Goal: Check status

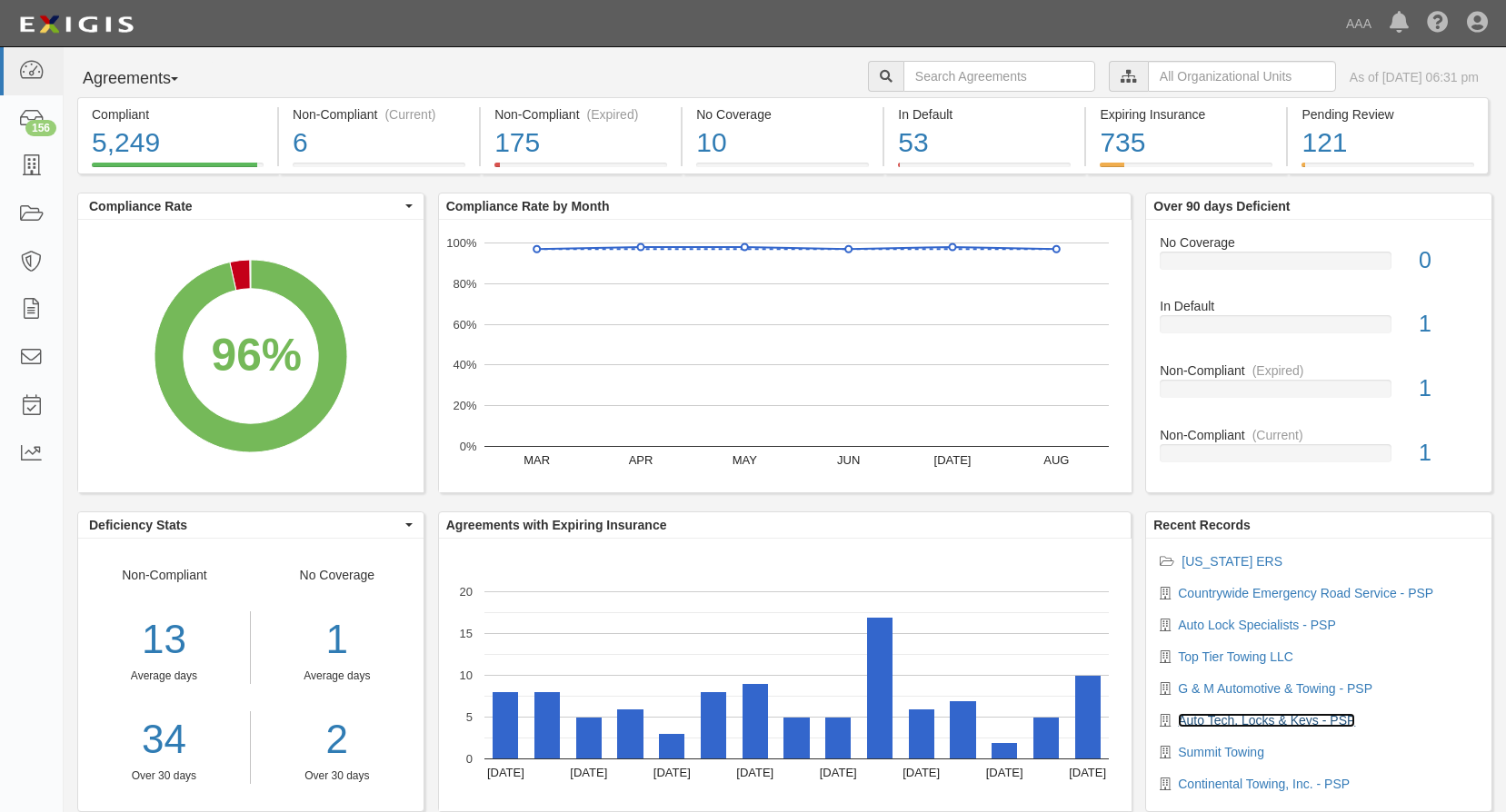
click at [1224, 719] on link "Auto Tech, Locks & Keys - PSP" at bounding box center [1267, 720] width 177 height 15
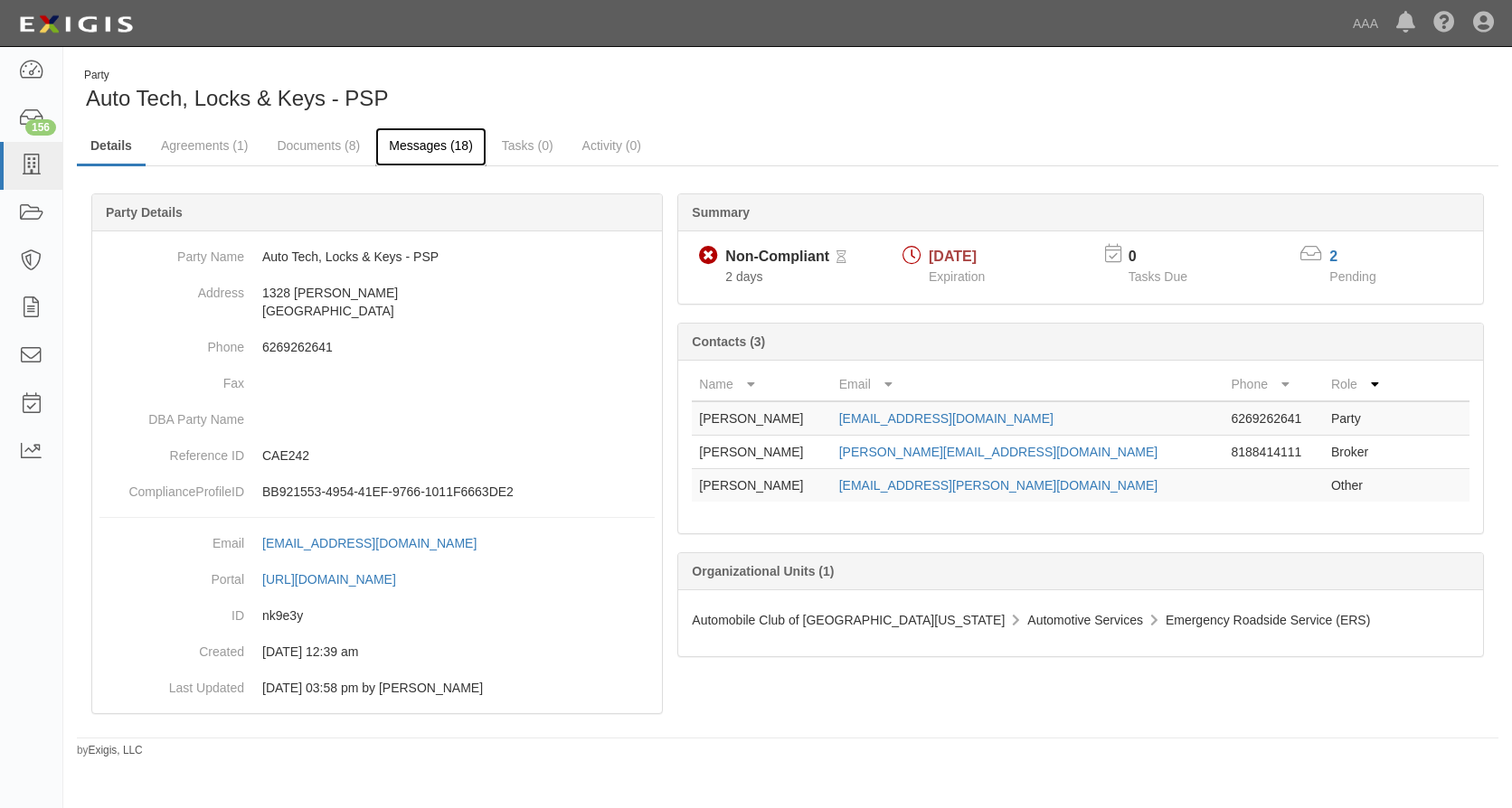
click at [419, 145] on link "Messages (18)" at bounding box center [430, 148] width 111 height 39
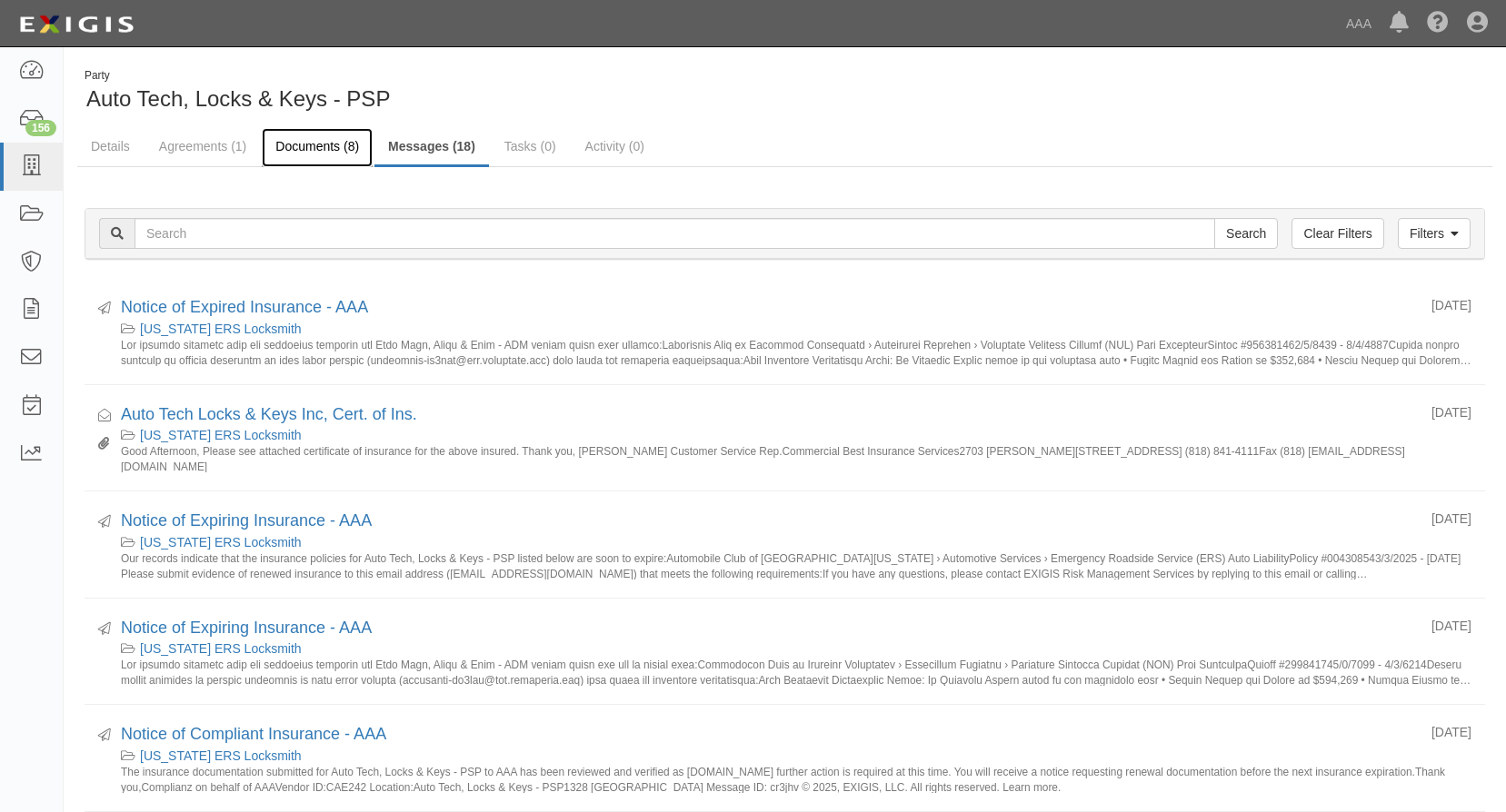
click at [308, 139] on link "Documents (8)" at bounding box center [318, 148] width 111 height 40
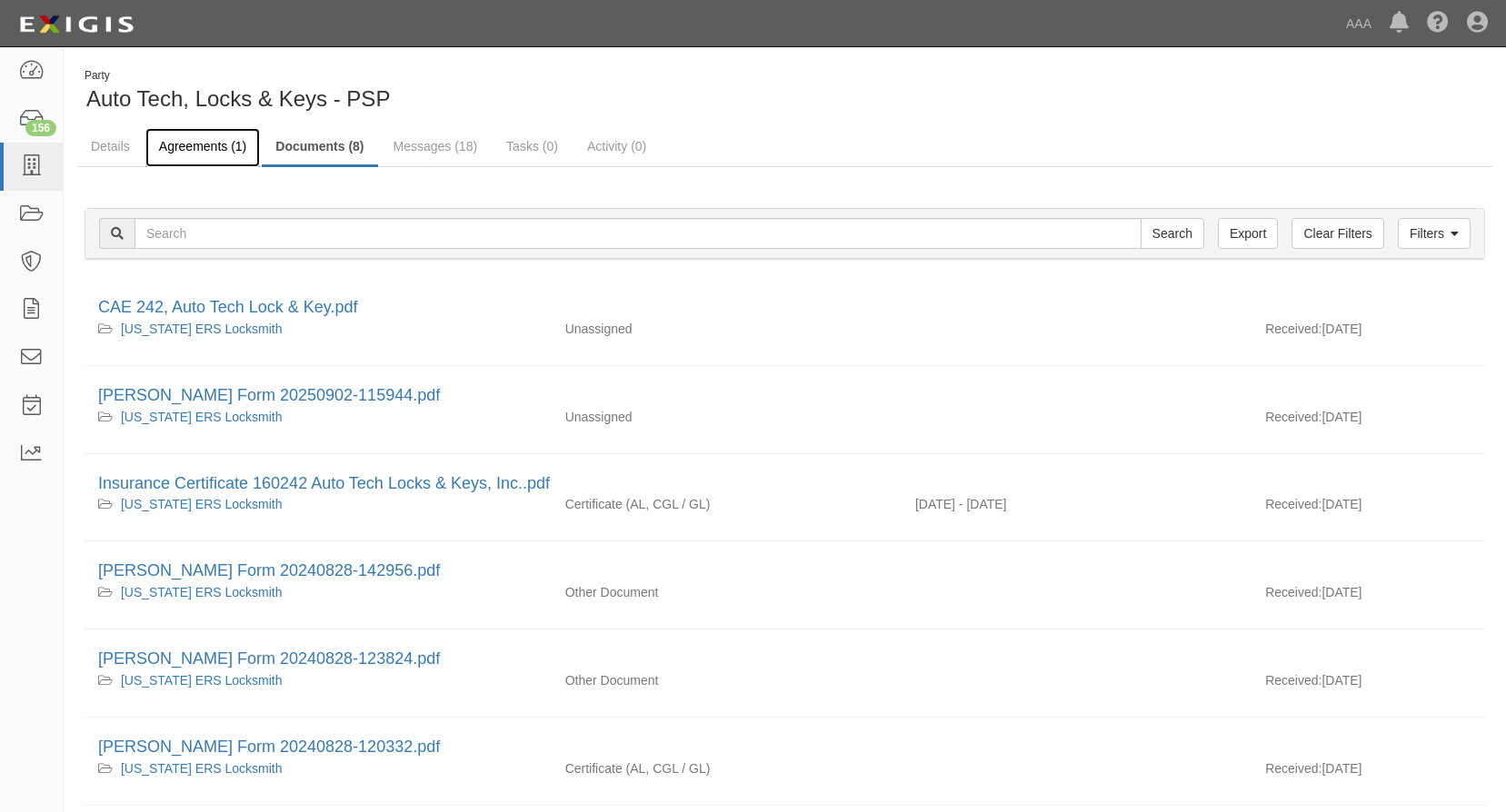
click at [209, 141] on link "Agreements (1)" at bounding box center [203, 148] width 115 height 40
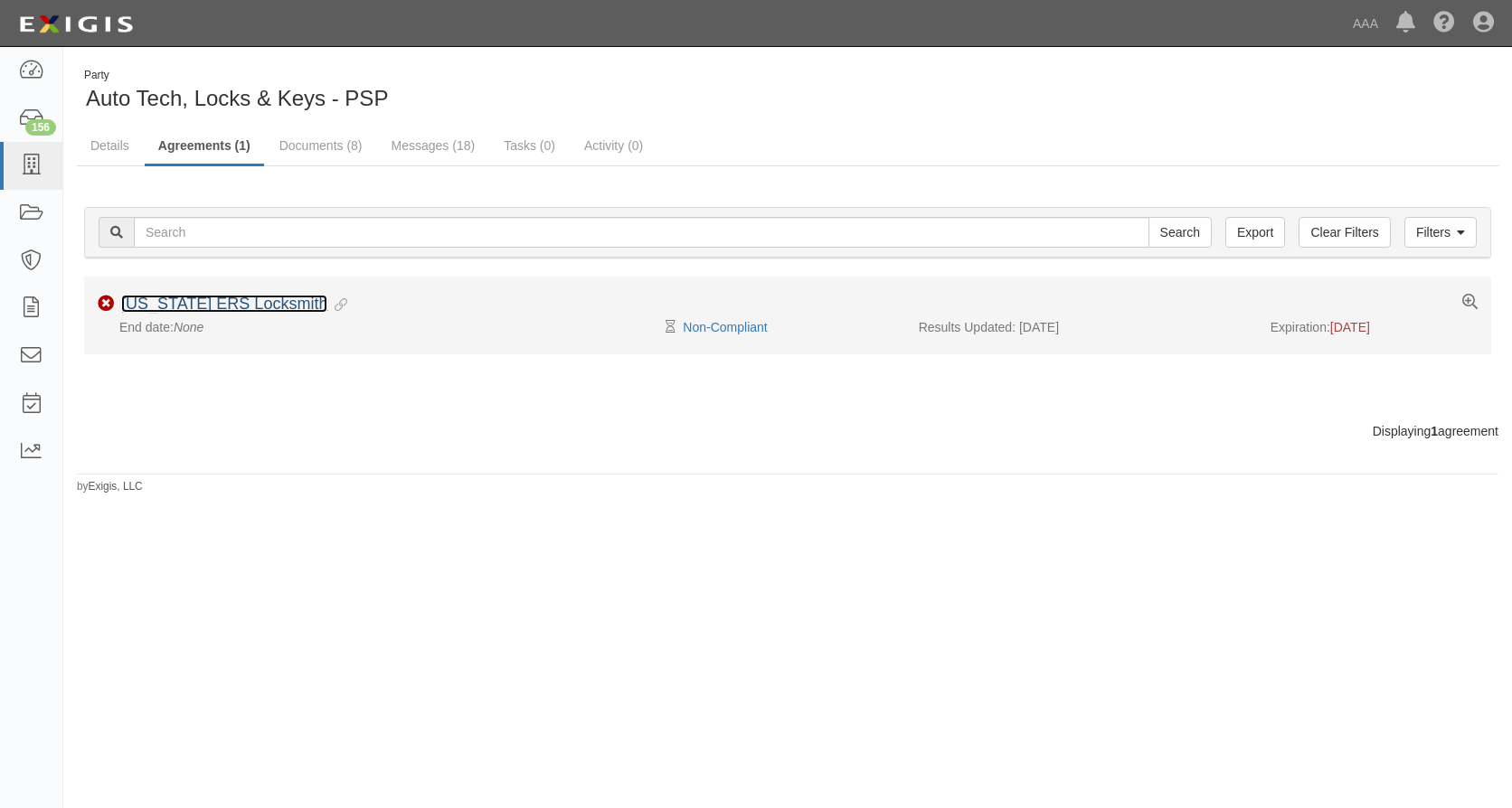
click at [188, 305] on link "[US_STATE] ERS Locksmith" at bounding box center [223, 303] width 206 height 18
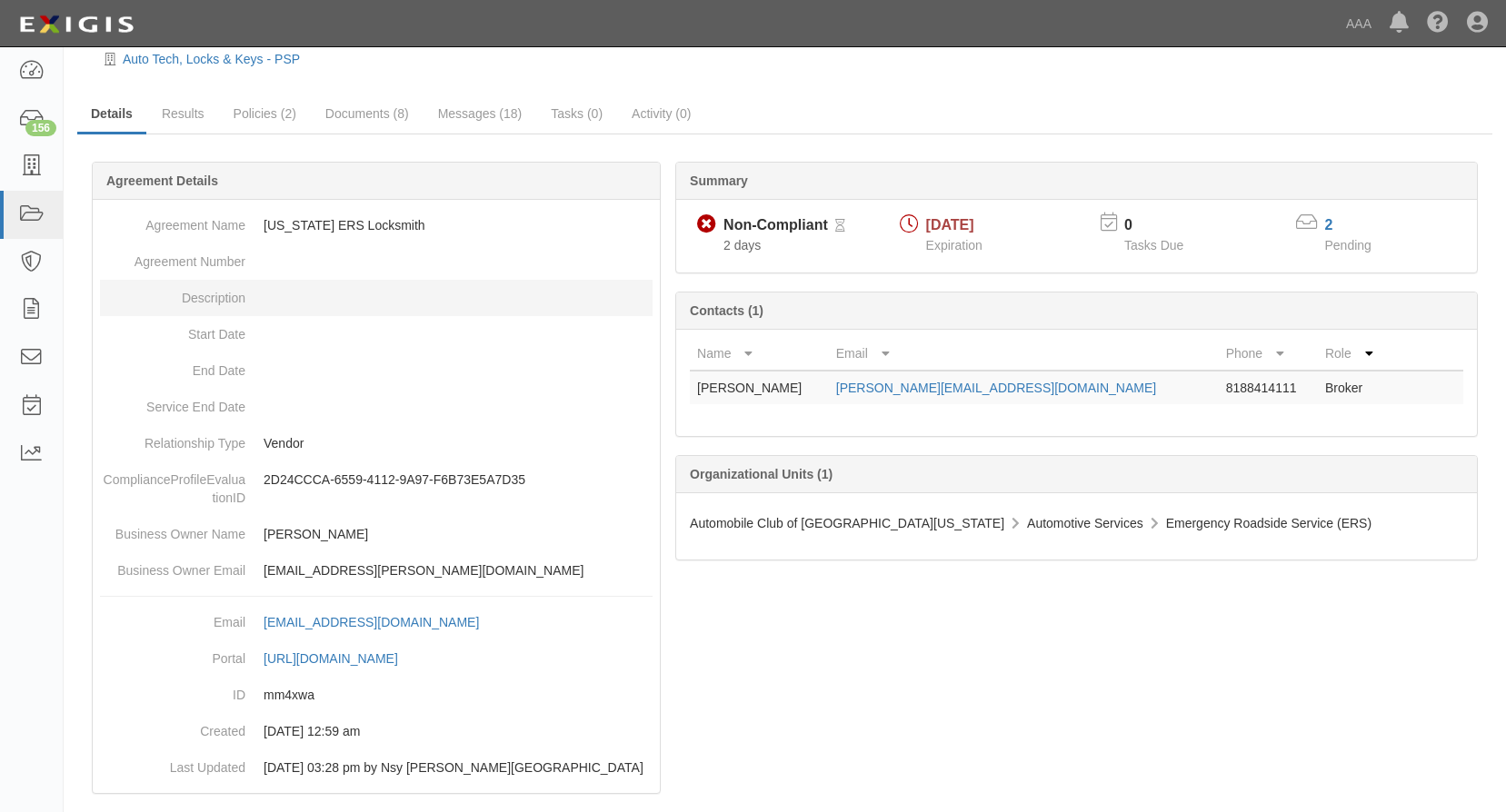
scroll to position [75, 0]
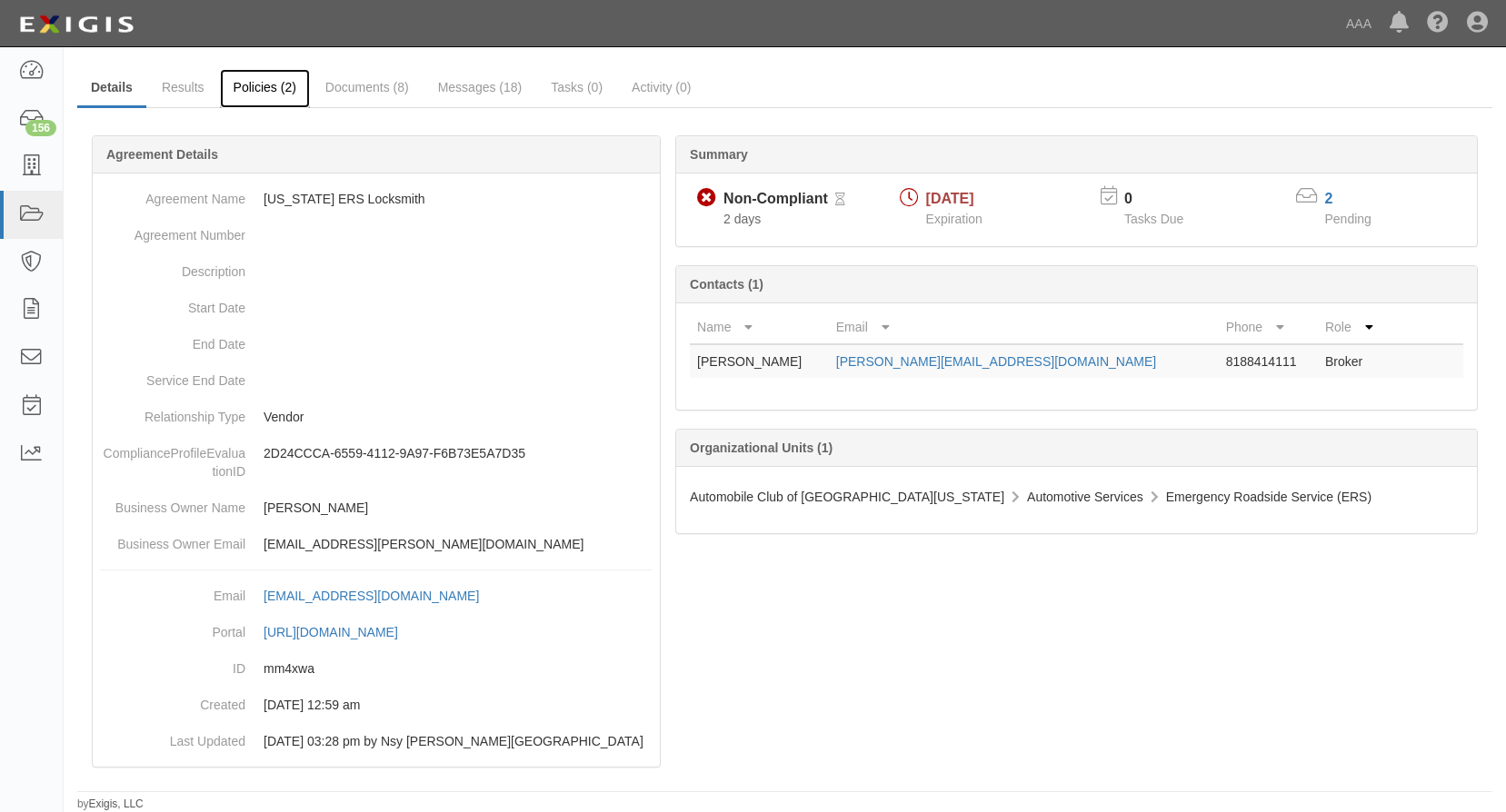
click at [276, 81] on link "Policies (2)" at bounding box center [264, 89] width 90 height 40
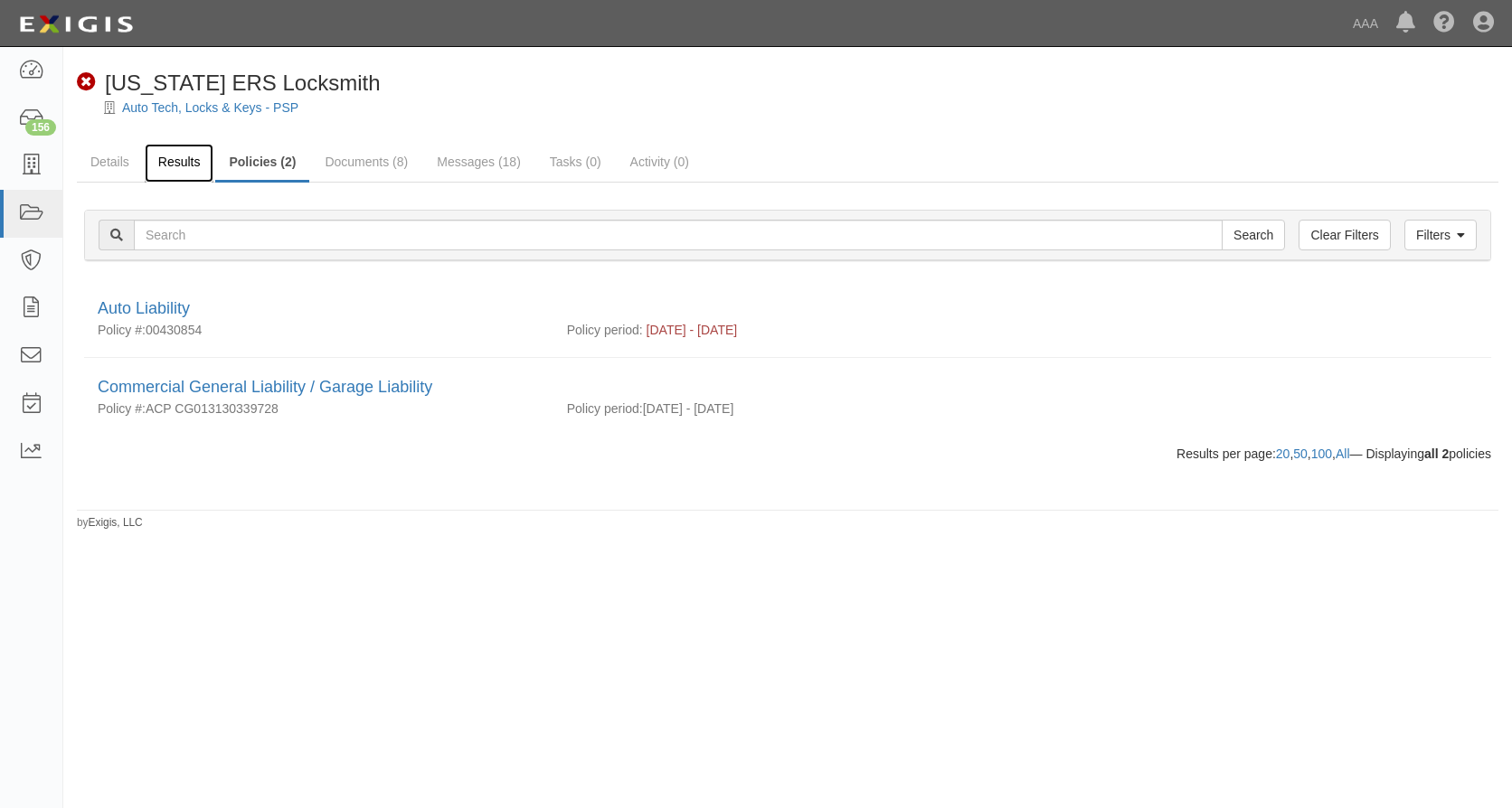
click at [186, 159] on link "Results" at bounding box center [179, 163] width 70 height 39
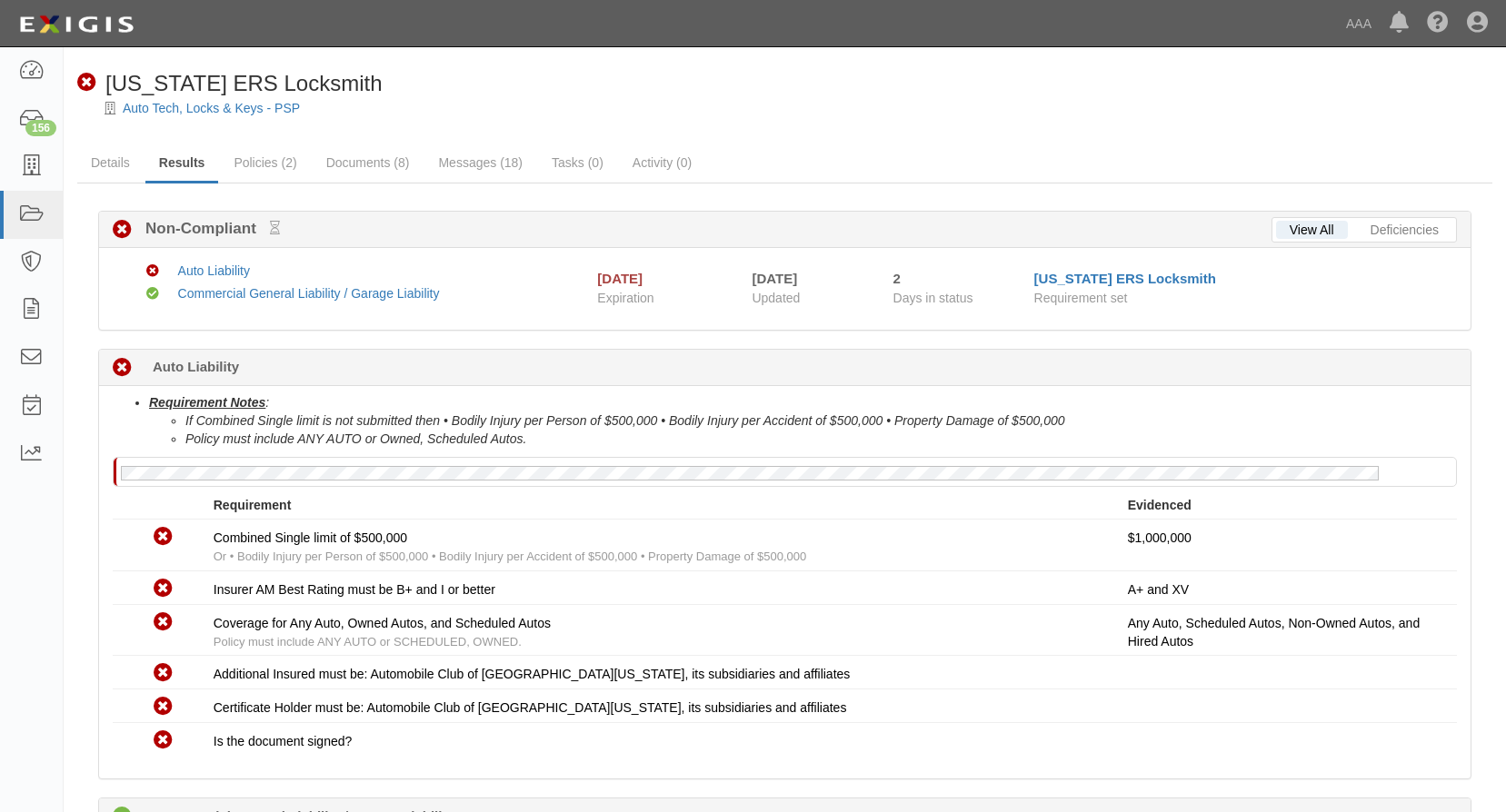
click at [388, 375] on div "Non-Compliant 2 days (since 09/03/2025) Auto Liability" at bounding box center [785, 368] width 1371 height 37
